Goal: Task Accomplishment & Management: Manage account settings

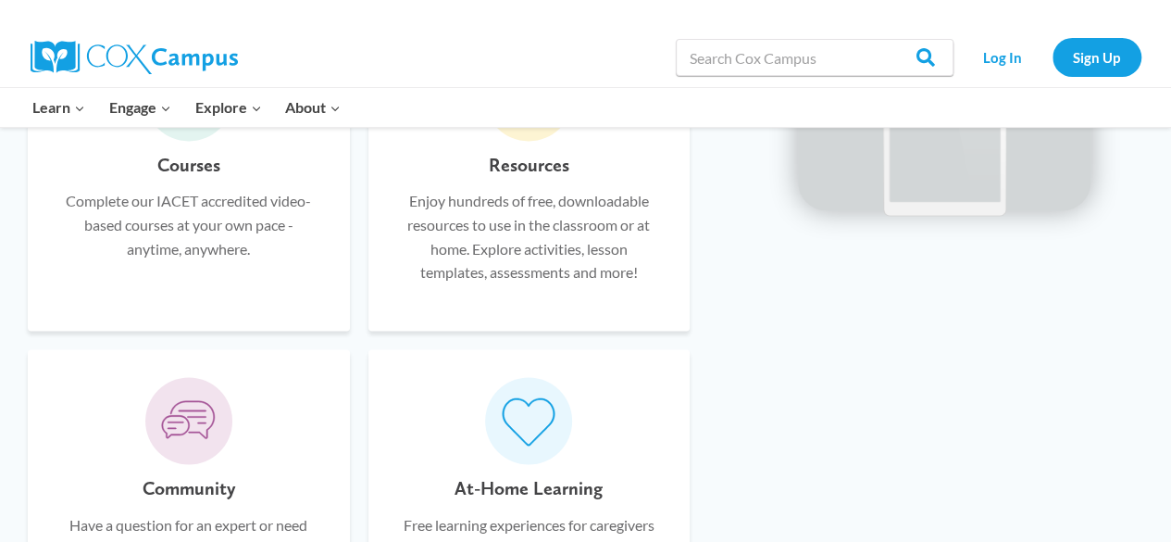
scroll to position [1296, 0]
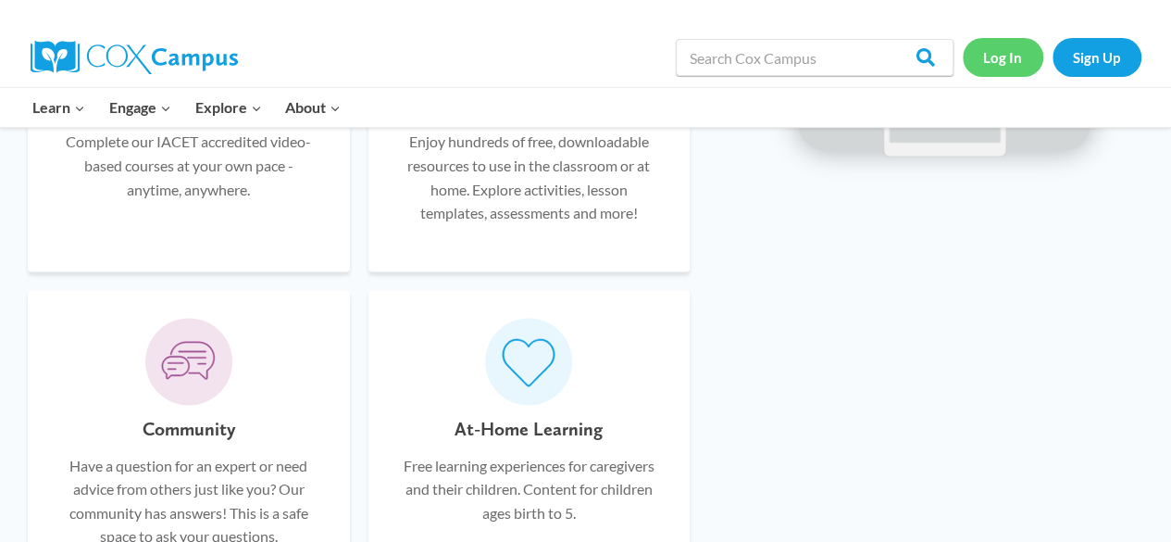
click at [1000, 61] on link "Log In" at bounding box center [1003, 57] width 81 height 38
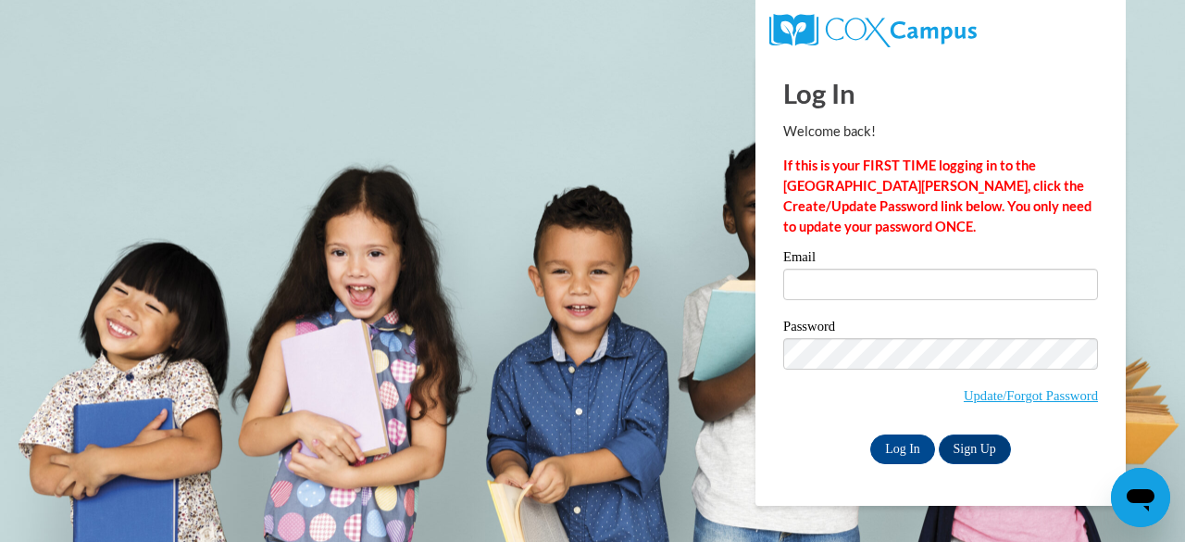
click at [851, 268] on label "Email" at bounding box center [940, 259] width 315 height 19
click at [851, 268] on input "Email" at bounding box center [940, 283] width 315 height 31
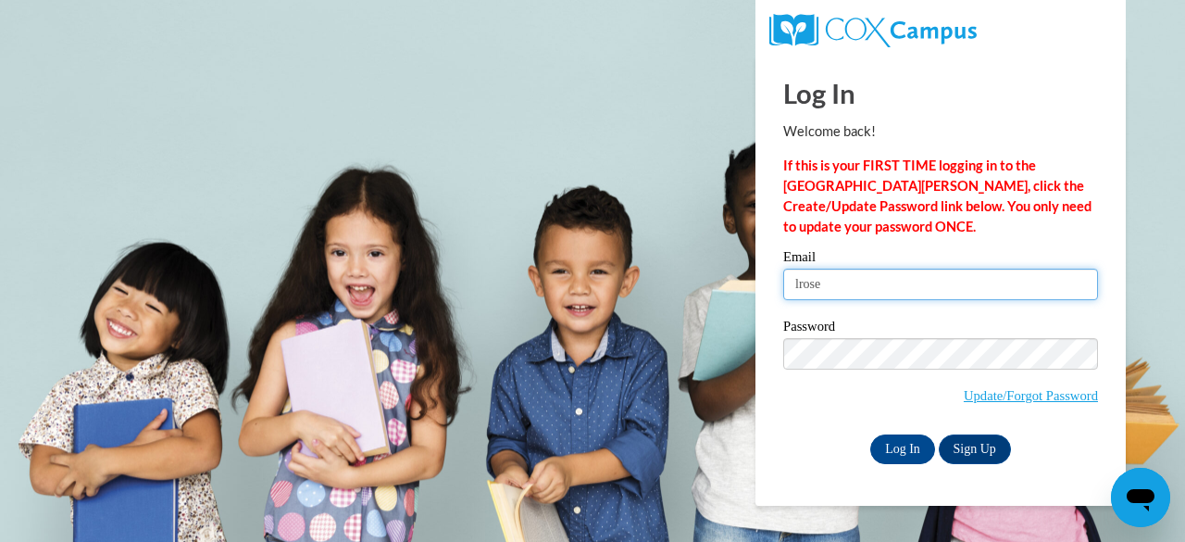
type input "lrose@tfc.edu"
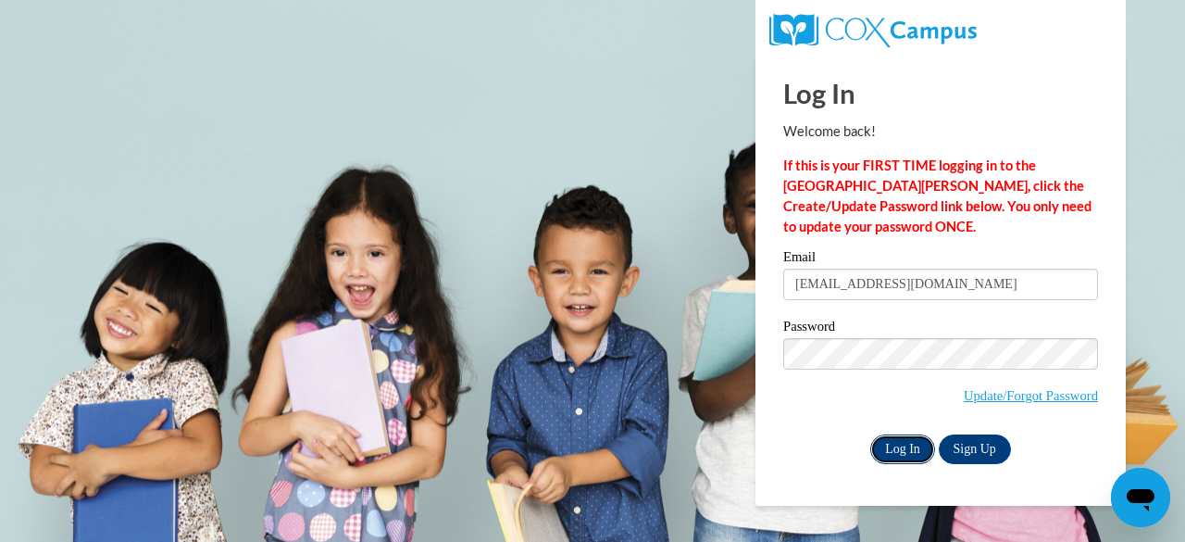
click at [913, 456] on input "Log In" at bounding box center [902, 449] width 65 height 30
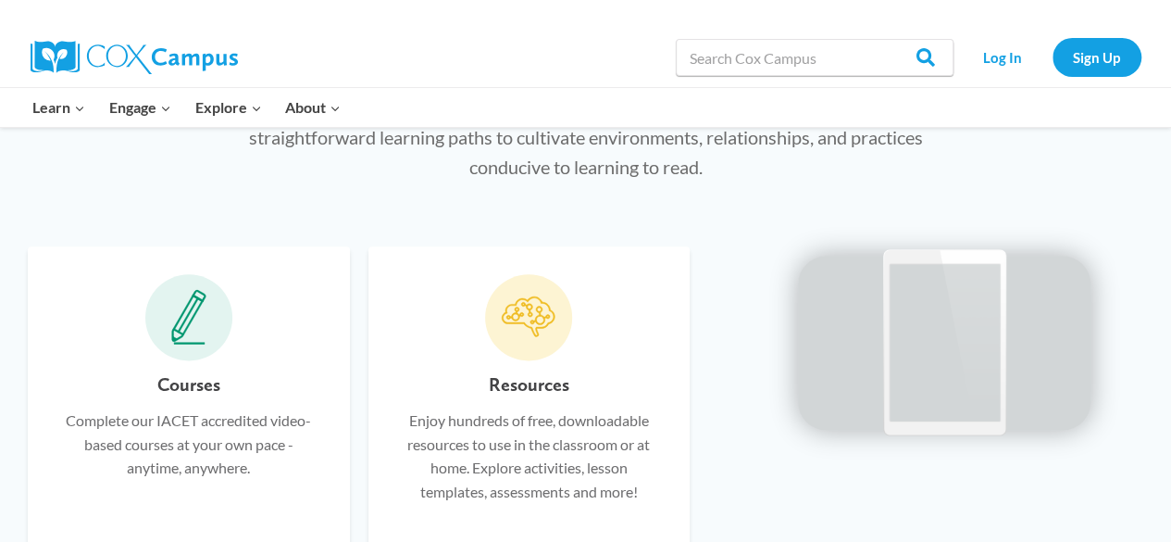
scroll to position [1018, 0]
